Goal: Transaction & Acquisition: Book appointment/travel/reservation

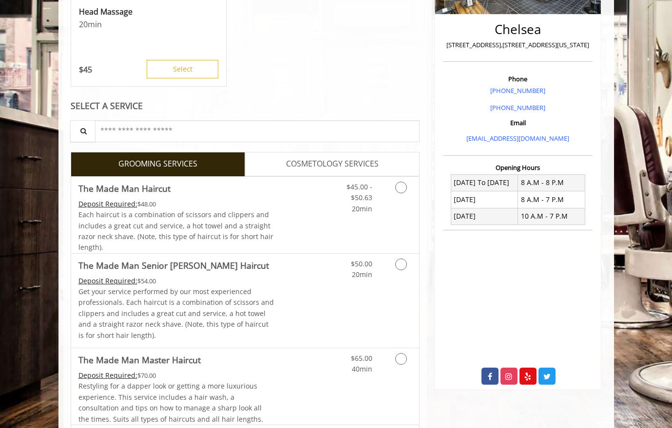
scroll to position [219, 0]
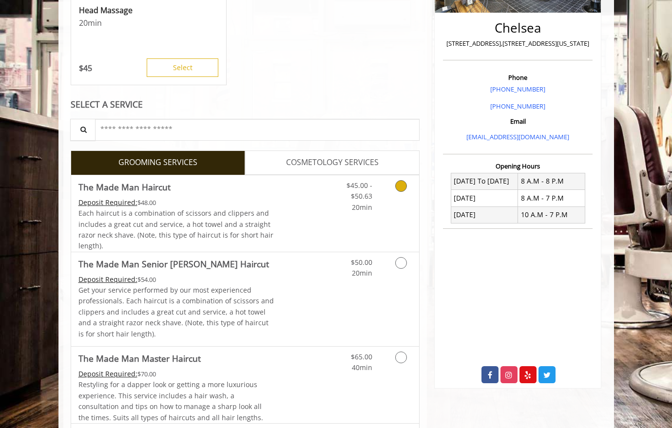
click at [405, 186] on icon "Grooming services" at bounding box center [401, 186] width 12 height 12
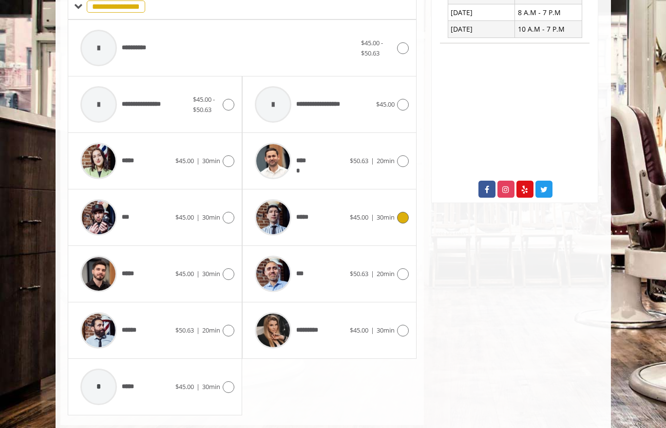
scroll to position [426, 0]
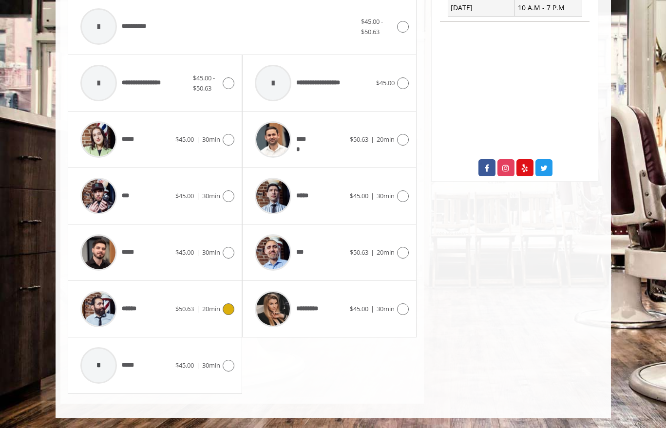
click at [231, 309] on icon at bounding box center [229, 310] width 12 height 12
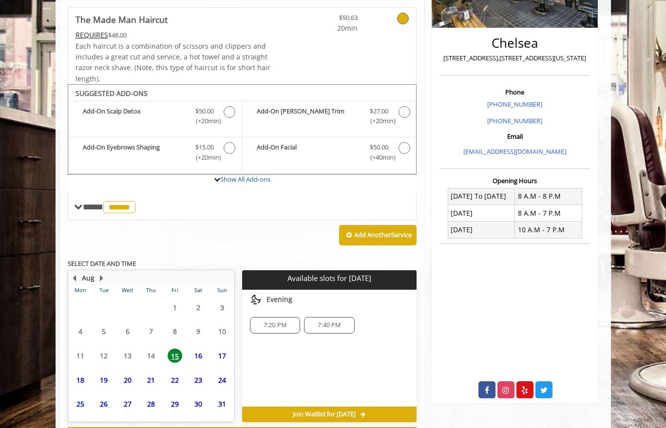
scroll to position [246, 0]
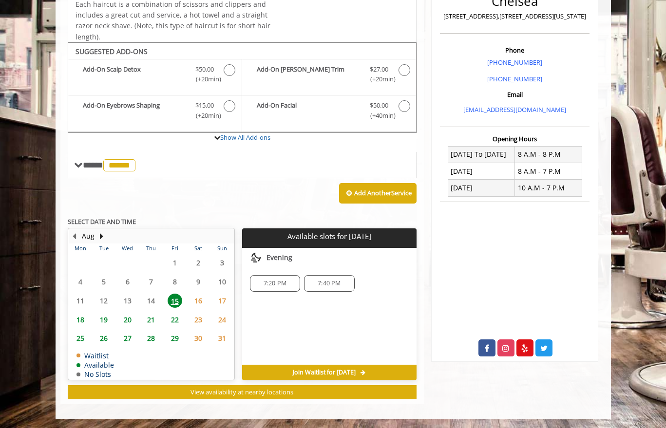
click at [201, 301] on span "16" at bounding box center [198, 301] width 15 height 14
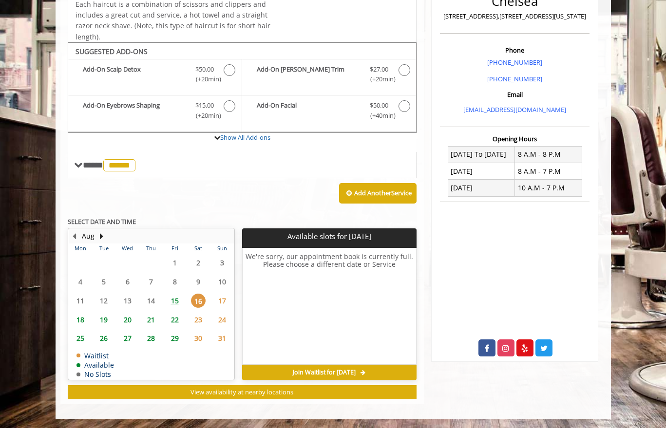
click at [179, 301] on span "15" at bounding box center [175, 301] width 15 height 14
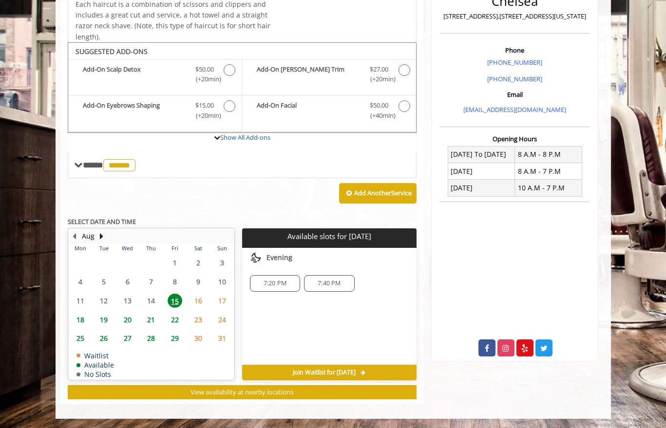
click at [322, 371] on span "Join Waitlist for [DATE]" at bounding box center [324, 373] width 63 height 8
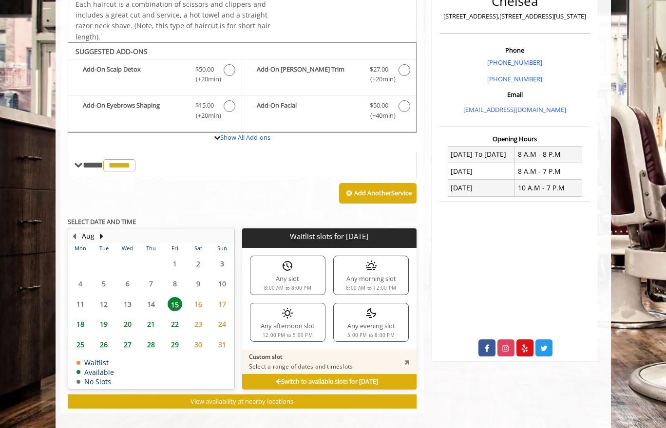
click at [306, 328] on div "Any afternoon slot 12:00 PM to 5:00 PM" at bounding box center [288, 322] width 76 height 39
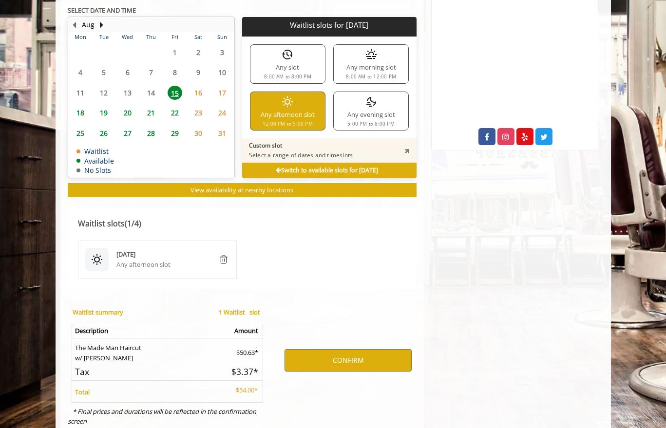
scroll to position [485, 0]
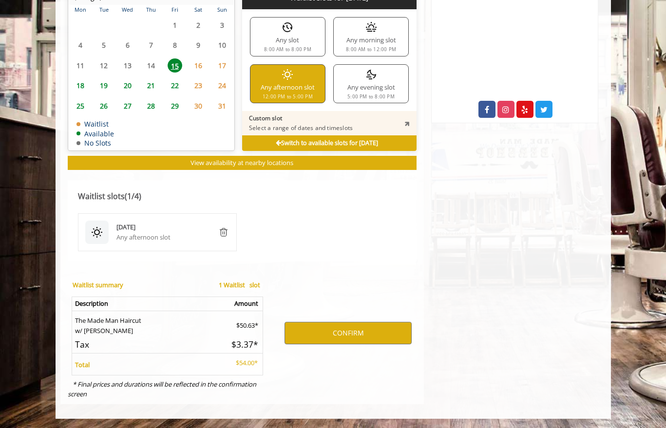
click at [158, 238] on div "Any afternoon slot" at bounding box center [163, 237] width 94 height 10
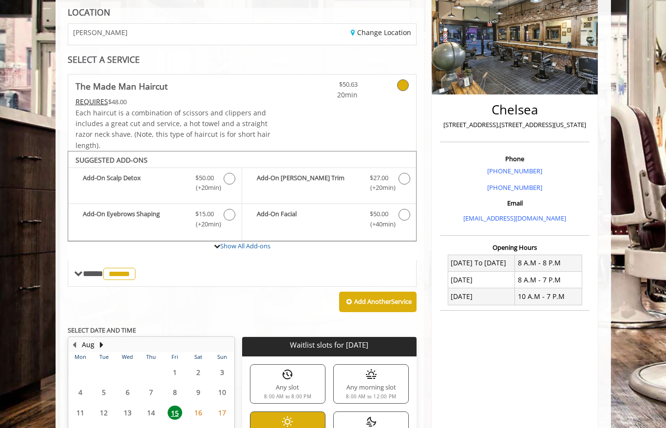
scroll to position [149, 0]
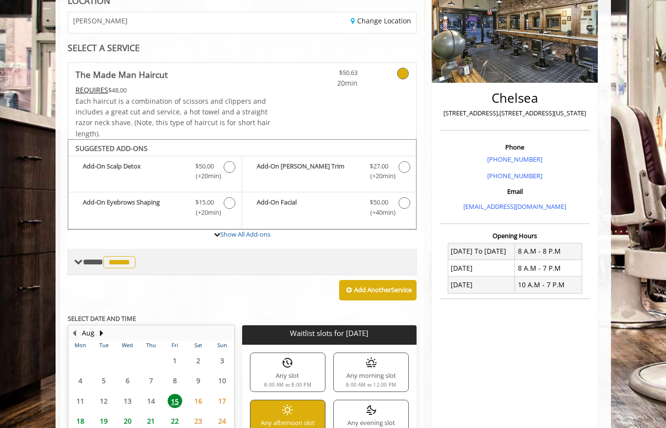
click at [75, 265] on span at bounding box center [78, 262] width 9 height 9
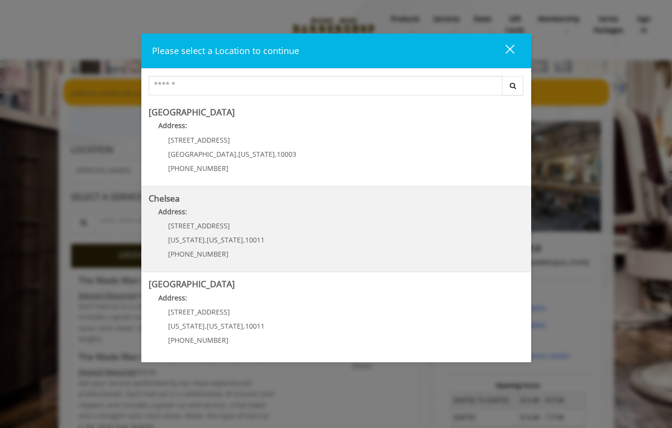
click at [392, 228] on link "Chelsea Address: [STREET_ADDRESS][US_STATE][US_STATE] (917) 639-3902" at bounding box center [336, 229] width 375 height 71
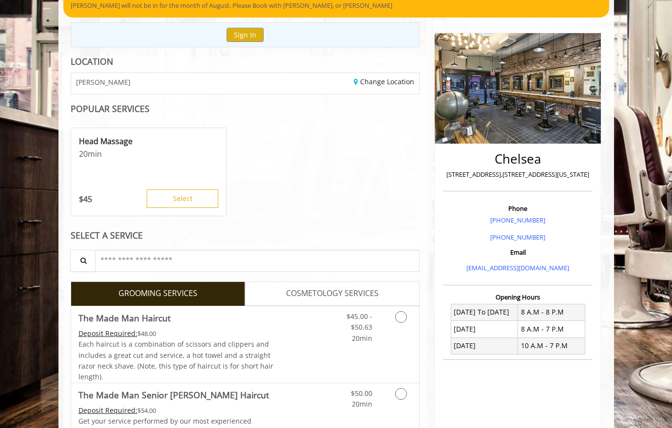
scroll to position [99, 0]
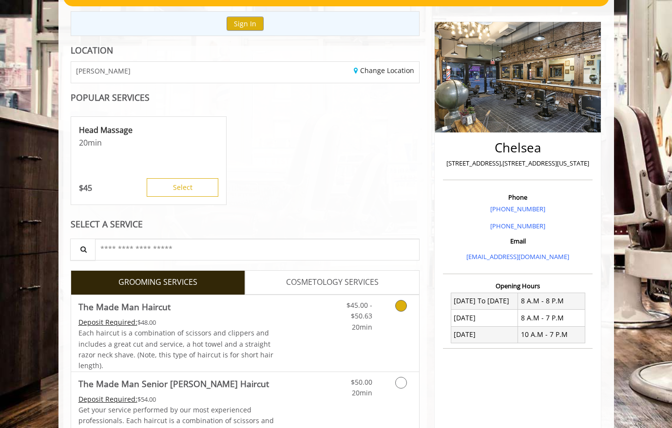
click at [403, 308] on icon "Grooming services" at bounding box center [401, 306] width 12 height 12
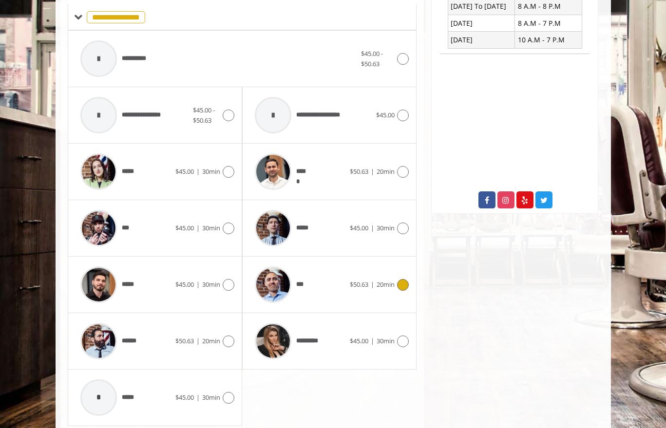
scroll to position [426, 0]
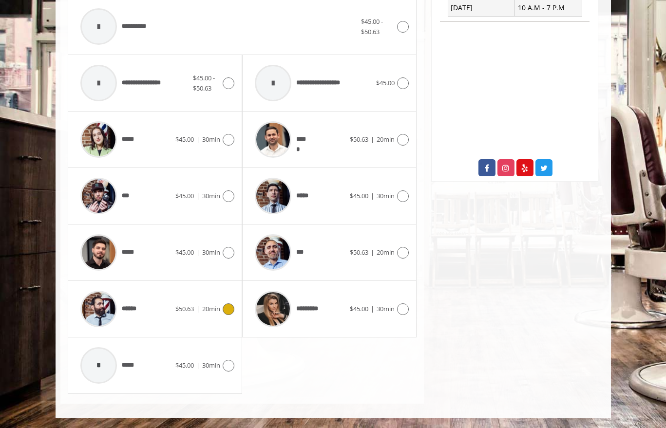
click at [233, 309] on icon at bounding box center [229, 310] width 12 height 12
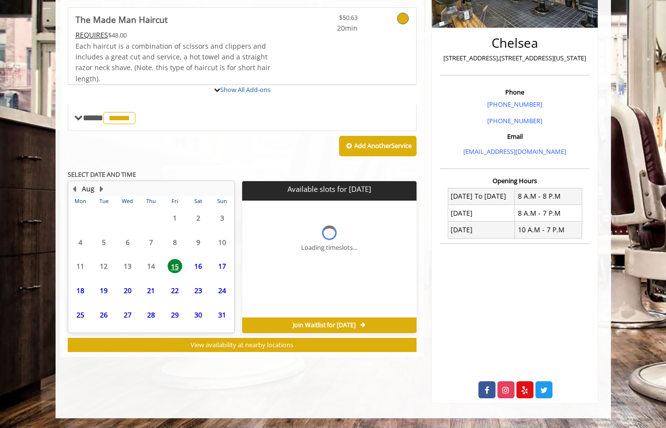
scroll to position [246, 0]
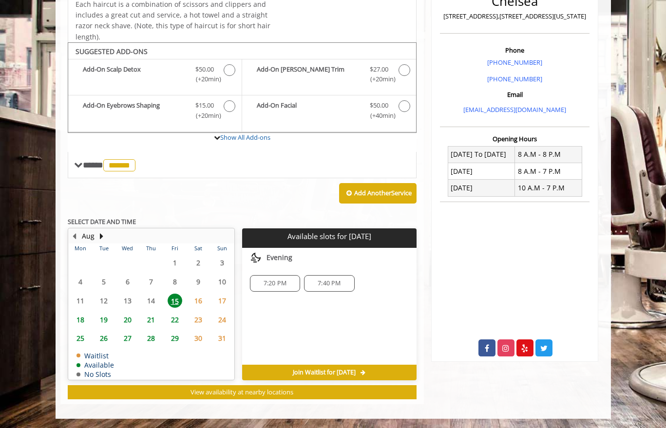
click at [317, 312] on div "Choose a time below for Fri, Aug 15 2025 Evening 7:20 PM 7:40 PM" at bounding box center [329, 306] width 174 height 117
click at [83, 318] on span "18" at bounding box center [80, 320] width 15 height 14
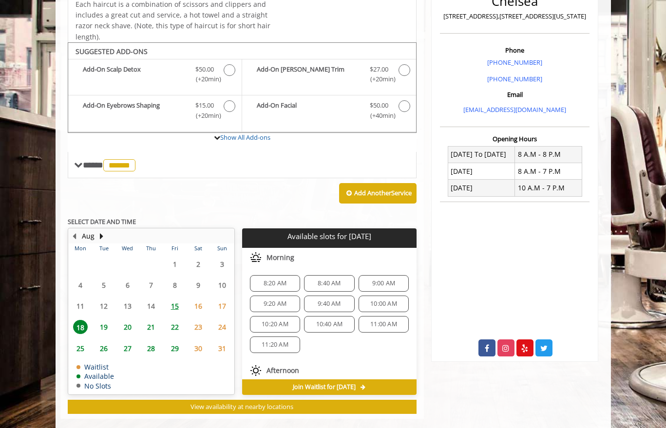
scroll to position [261, 0]
